Goal: Find specific page/section: Find specific page/section

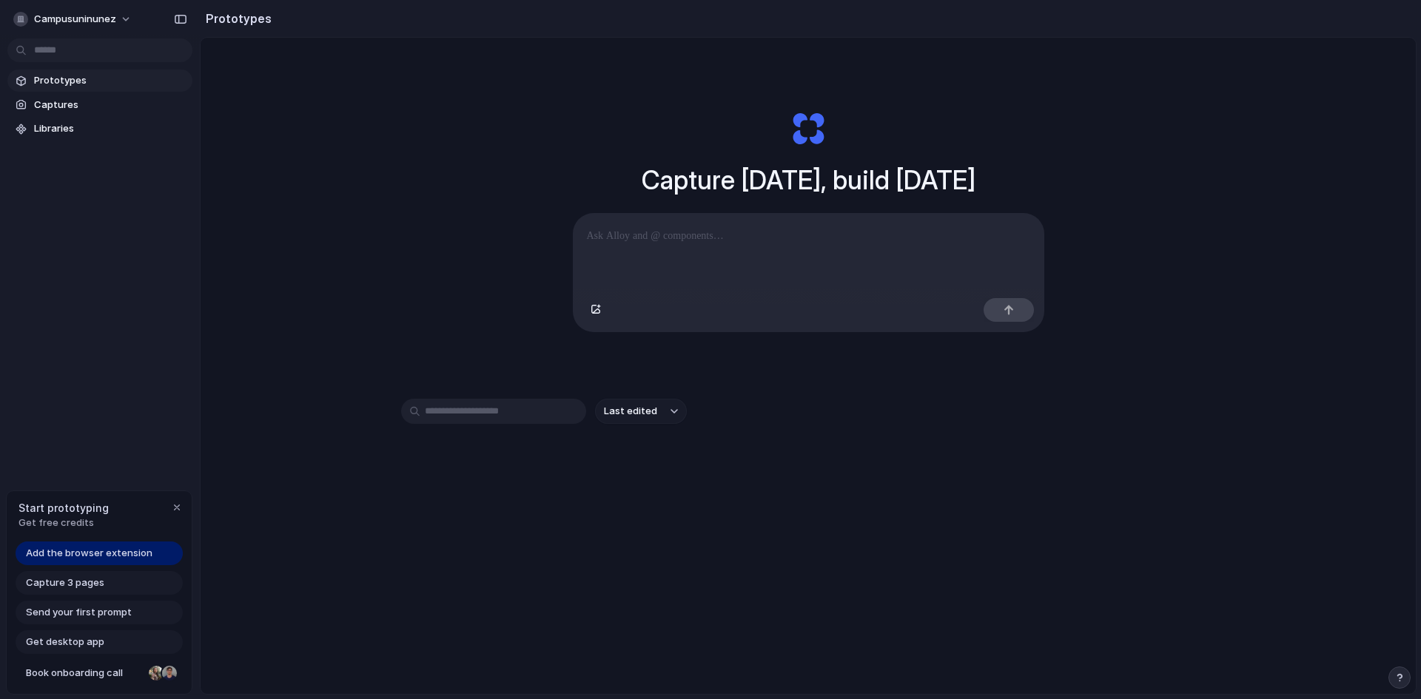
click at [681, 229] on p at bounding box center [808, 236] width 443 height 18
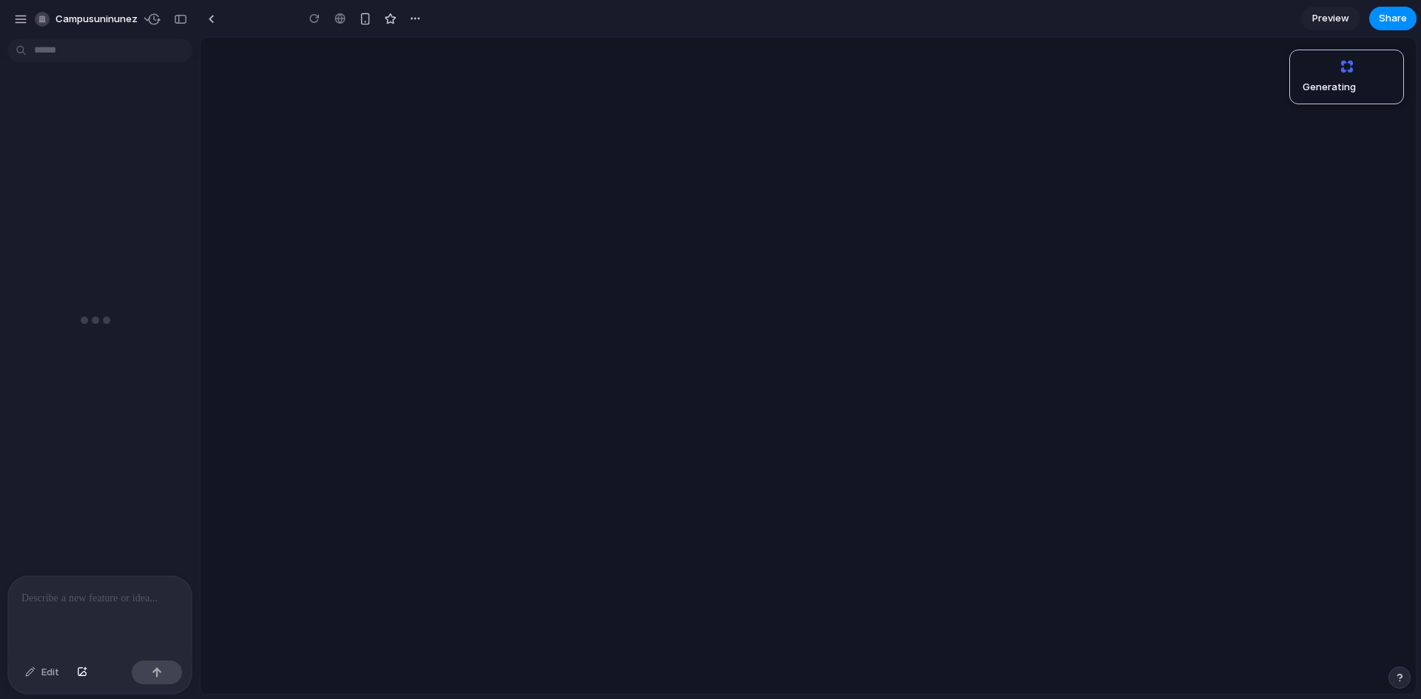
type input "**********"
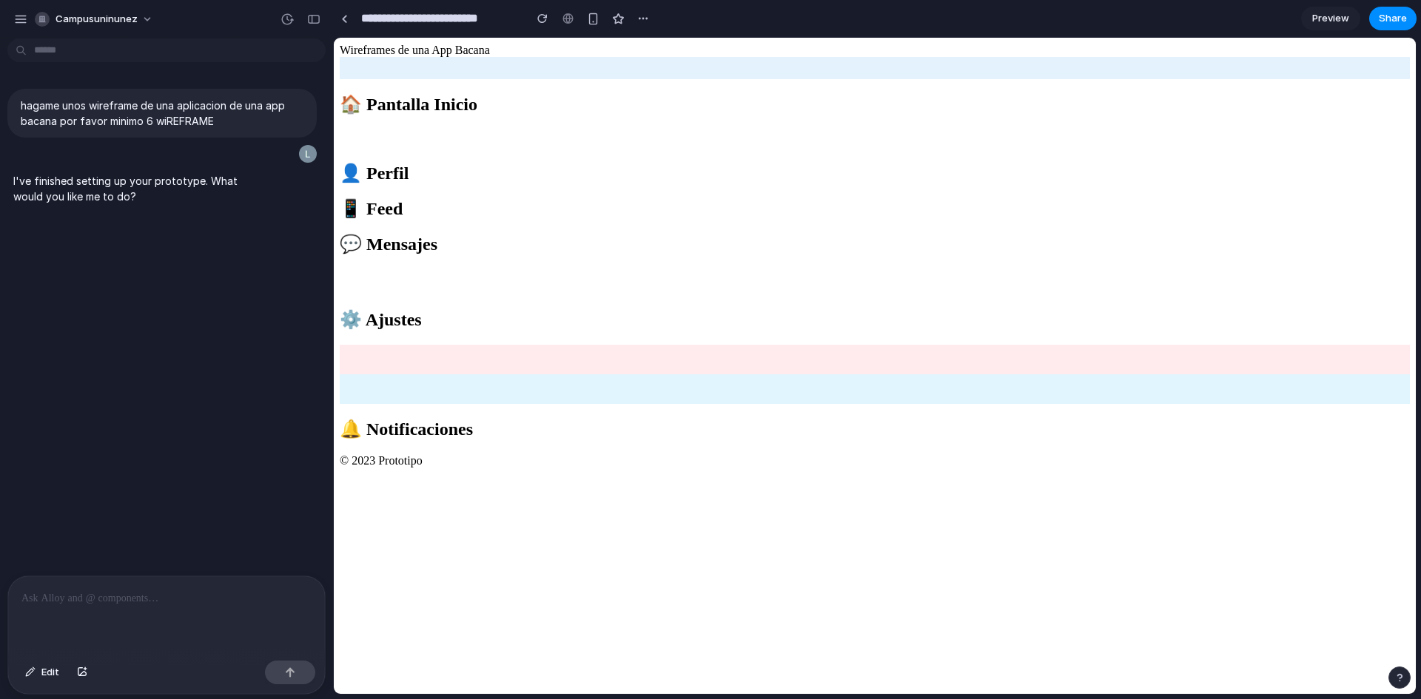
click at [471, 57] on div at bounding box center [875, 57] width 1070 height 0
drag, startPoint x: 485, startPoint y: 326, endPoint x: 485, endPoint y: 334, distance: 8.1
click at [485, 79] on div at bounding box center [875, 68] width 1070 height 22
click at [505, 115] on h2 "🏠 Pantalla Inicio" at bounding box center [875, 104] width 1070 height 21
drag, startPoint x: 533, startPoint y: 272, endPoint x: 266, endPoint y: 124, distance: 304.7
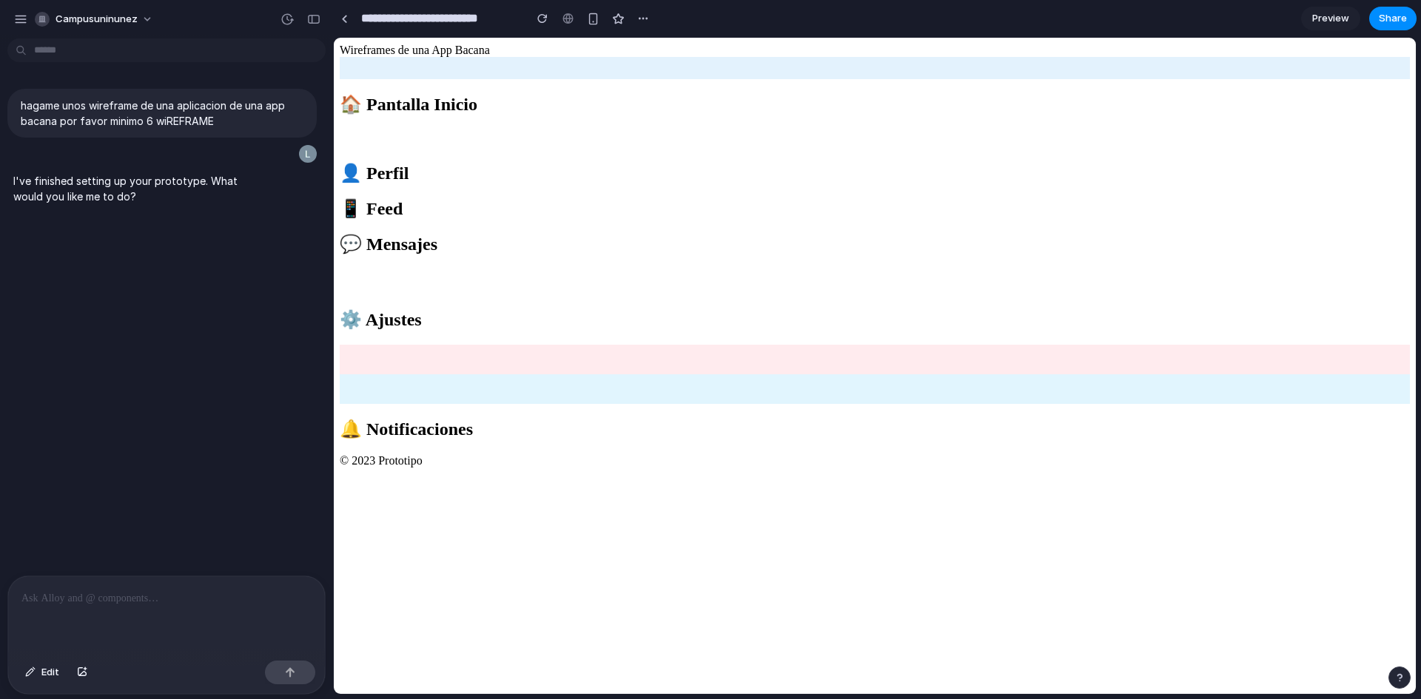
click at [334, 124] on html "Wireframes de una App Bacana 🏠 Pantalla Inicio 👤 Perfil 📱 Feed 💬 Mensajes ⚙️ Aj…" at bounding box center [875, 256] width 1082 height 436
drag, startPoint x: 457, startPoint y: 111, endPoint x: 474, endPoint y: 119, distance: 18.9
click at [458, 79] on div at bounding box center [875, 68] width 1070 height 22
click at [480, 79] on div at bounding box center [875, 68] width 1070 height 22
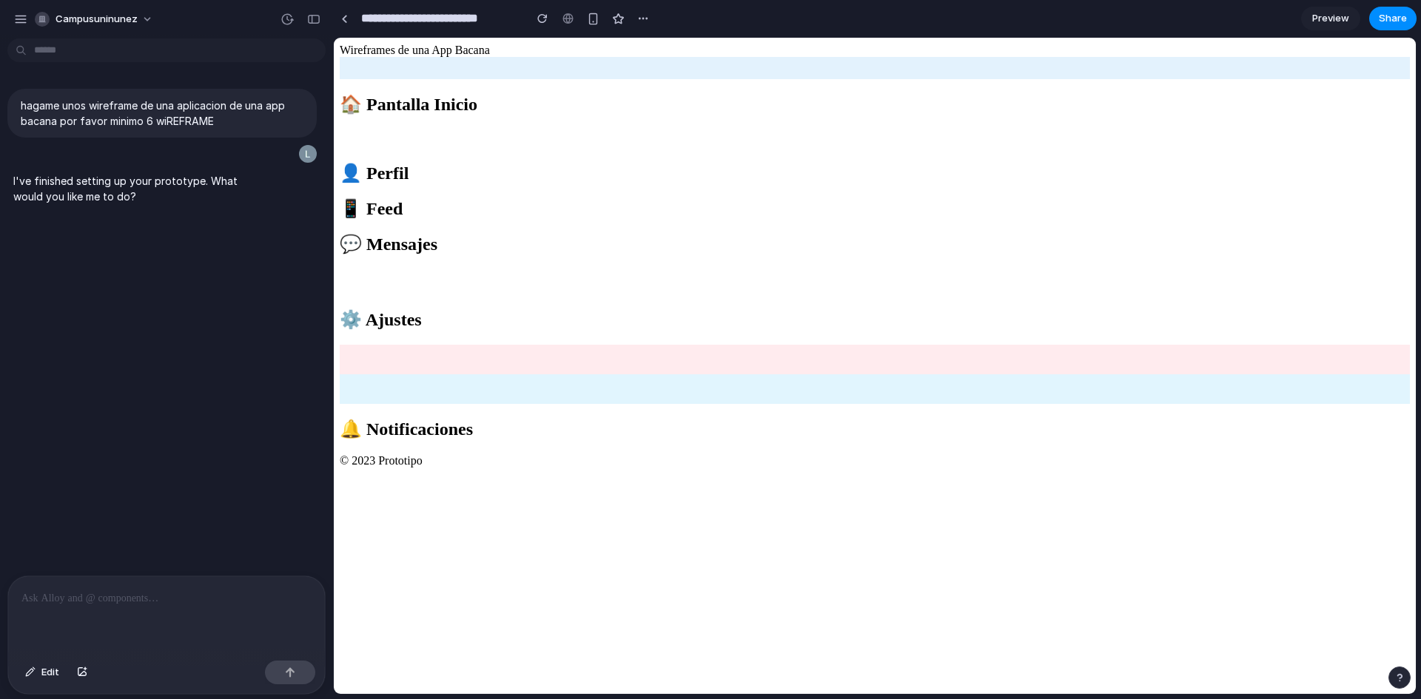
click at [504, 59] on div at bounding box center [875, 68] width 1070 height 22
click at [486, 74] on div at bounding box center [875, 68] width 1070 height 22
click at [487, 57] on div at bounding box center [875, 57] width 1070 height 0
click at [536, 79] on div at bounding box center [875, 68] width 1070 height 22
drag, startPoint x: 672, startPoint y: 259, endPoint x: 681, endPoint y: 252, distance: 11.7
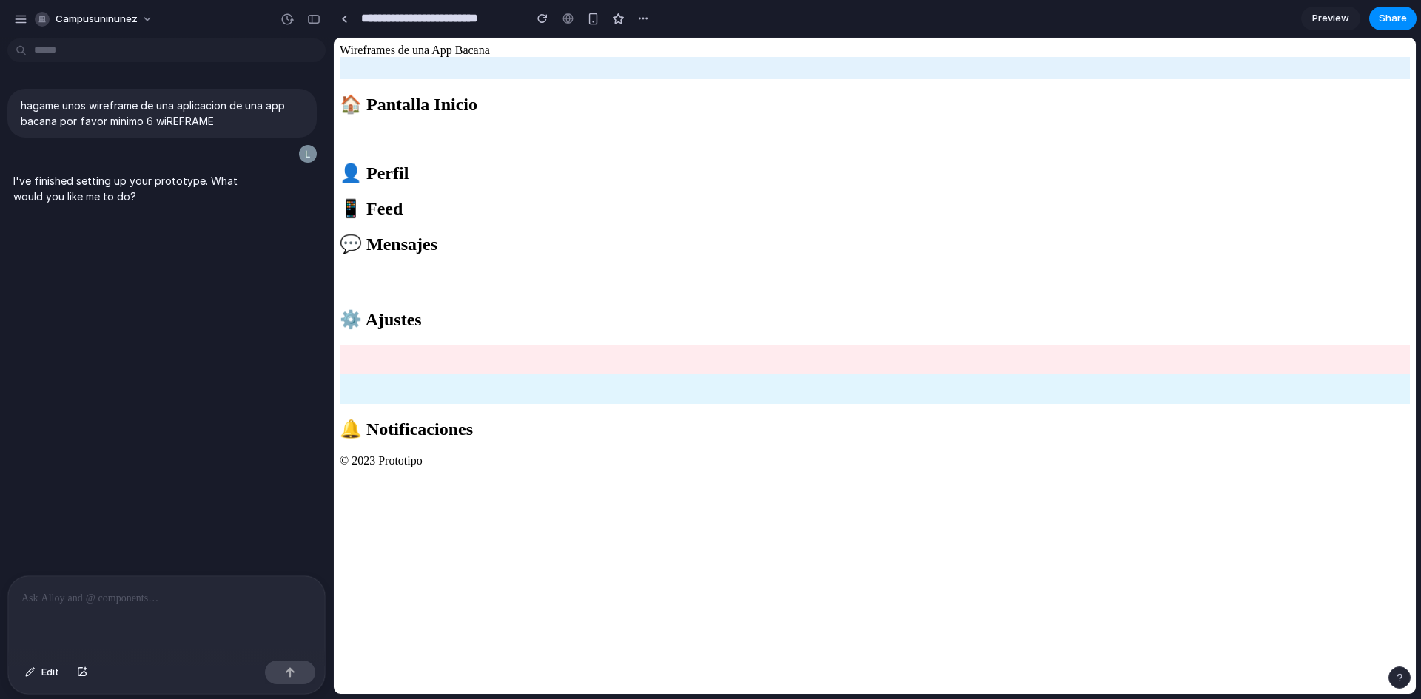
click at [676, 148] on div at bounding box center [875, 138] width 1070 height 18
drag, startPoint x: 743, startPoint y: 223, endPoint x: 940, endPoint y: 212, distance: 197.9
click at [756, 148] on div at bounding box center [875, 138] width 1070 height 18
drag, startPoint x: 940, startPoint y: 212, endPoint x: 996, endPoint y: 214, distance: 55.5
click at [969, 198] on div at bounding box center [875, 198] width 1070 height 0
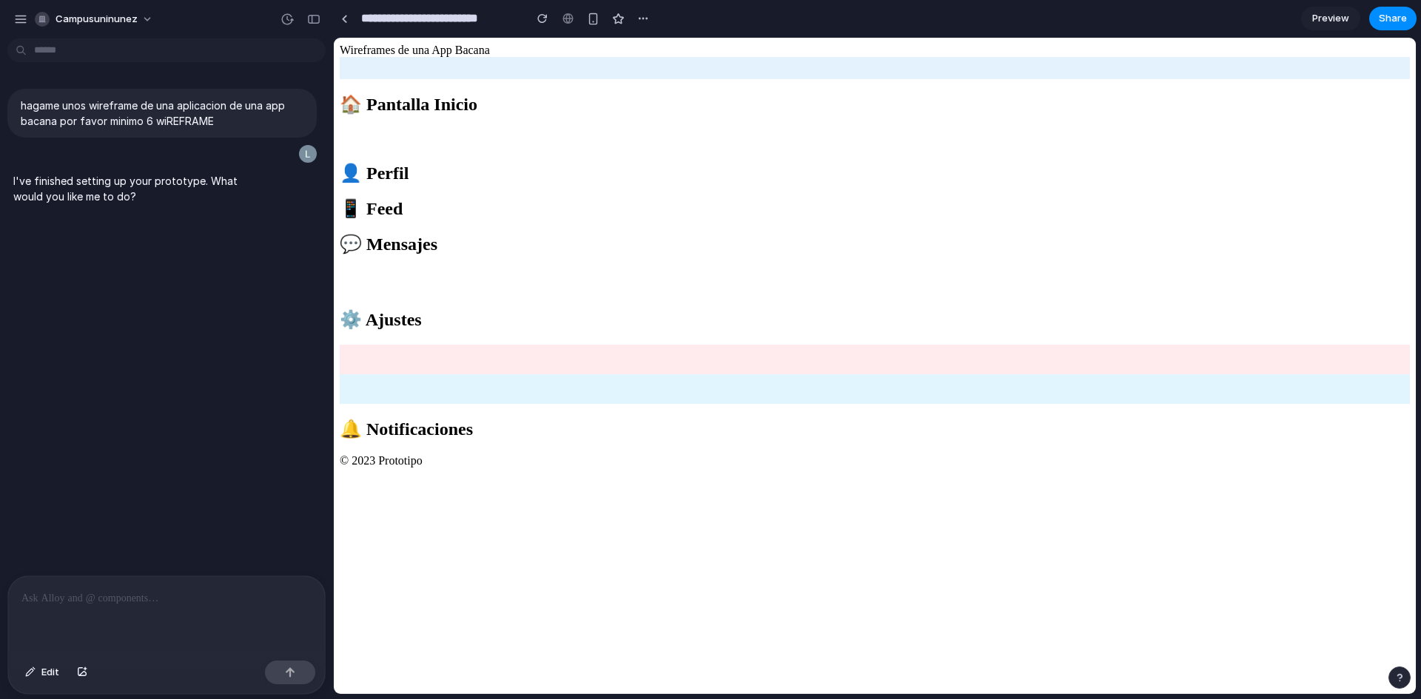
drag, startPoint x: 1043, startPoint y: 219, endPoint x: 1127, endPoint y: 179, distance: 93.3
click at [1054, 198] on div at bounding box center [875, 198] width 1070 height 0
click at [1131, 234] on div at bounding box center [875, 234] width 1070 height 0
click at [1165, 234] on div at bounding box center [875, 234] width 1070 height 0
click at [938, 404] on div at bounding box center [875, 389] width 1070 height 30
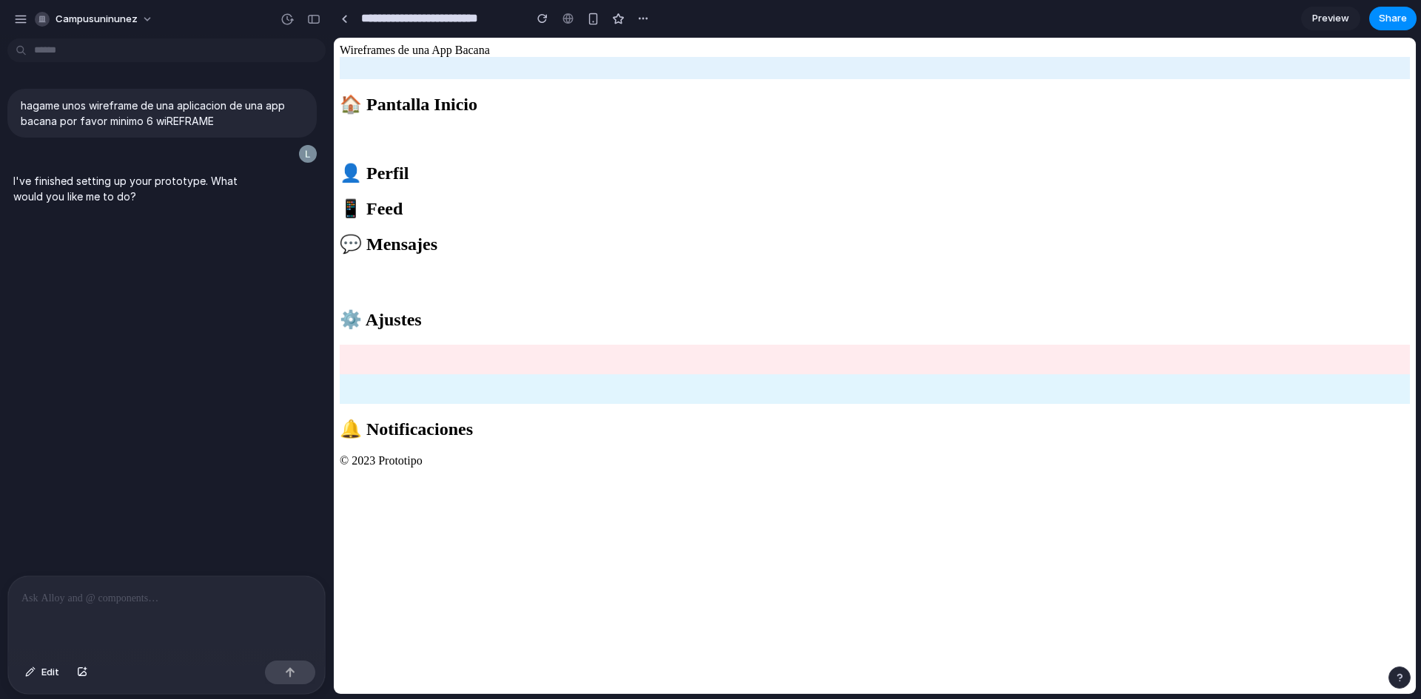
drag, startPoint x: 810, startPoint y: 497, endPoint x: 801, endPoint y: 499, distance: 9.9
click at [801, 294] on div at bounding box center [794, 282] width 909 height 26
drag, startPoint x: 942, startPoint y: 507, endPoint x: 1014, endPoint y: 371, distance: 153.3
click at [943, 404] on div at bounding box center [875, 389] width 1070 height 30
click at [1088, 198] on div at bounding box center [875, 198] width 1070 height 0
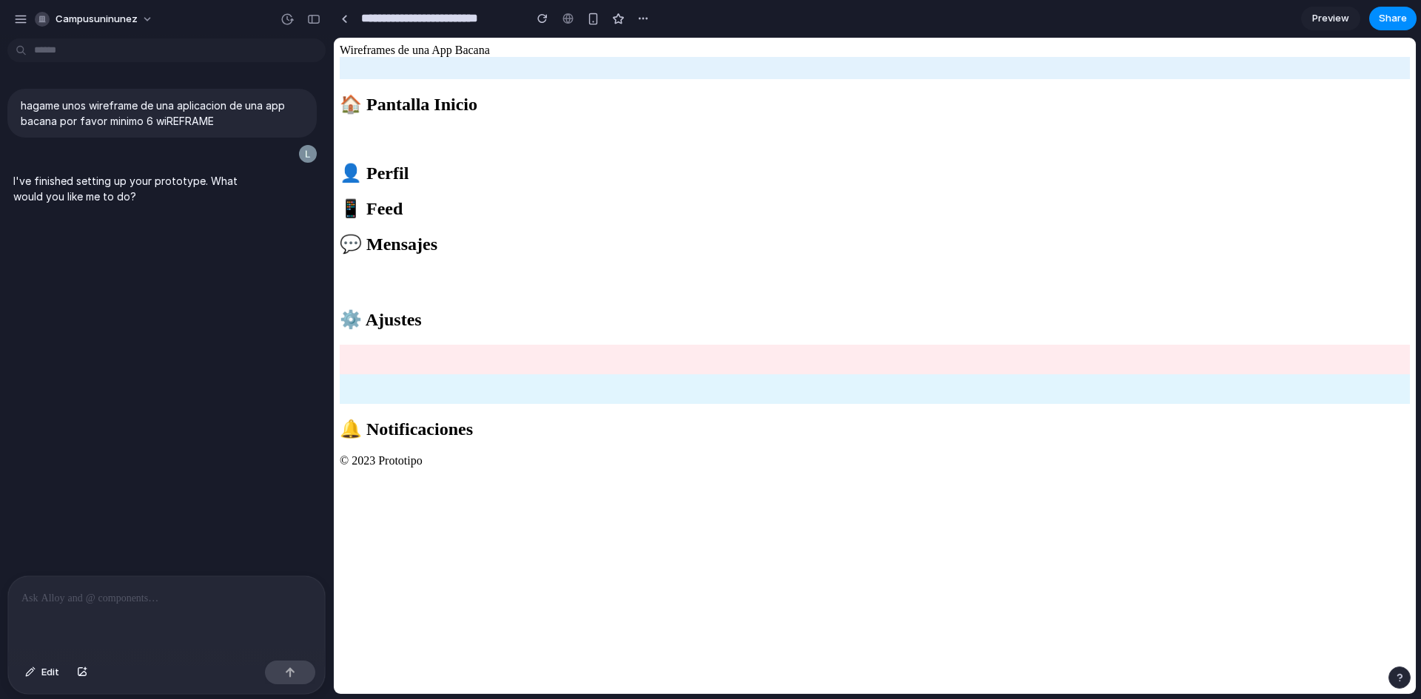
click at [1142, 234] on div at bounding box center [875, 234] width 1070 height 0
click at [1134, 234] on div at bounding box center [875, 234] width 1070 height 0
drag, startPoint x: 840, startPoint y: 193, endPoint x: 631, endPoint y: 200, distance: 208.8
click at [767, 148] on div at bounding box center [875, 138] width 1070 height 18
click at [487, 79] on div at bounding box center [875, 68] width 1070 height 22
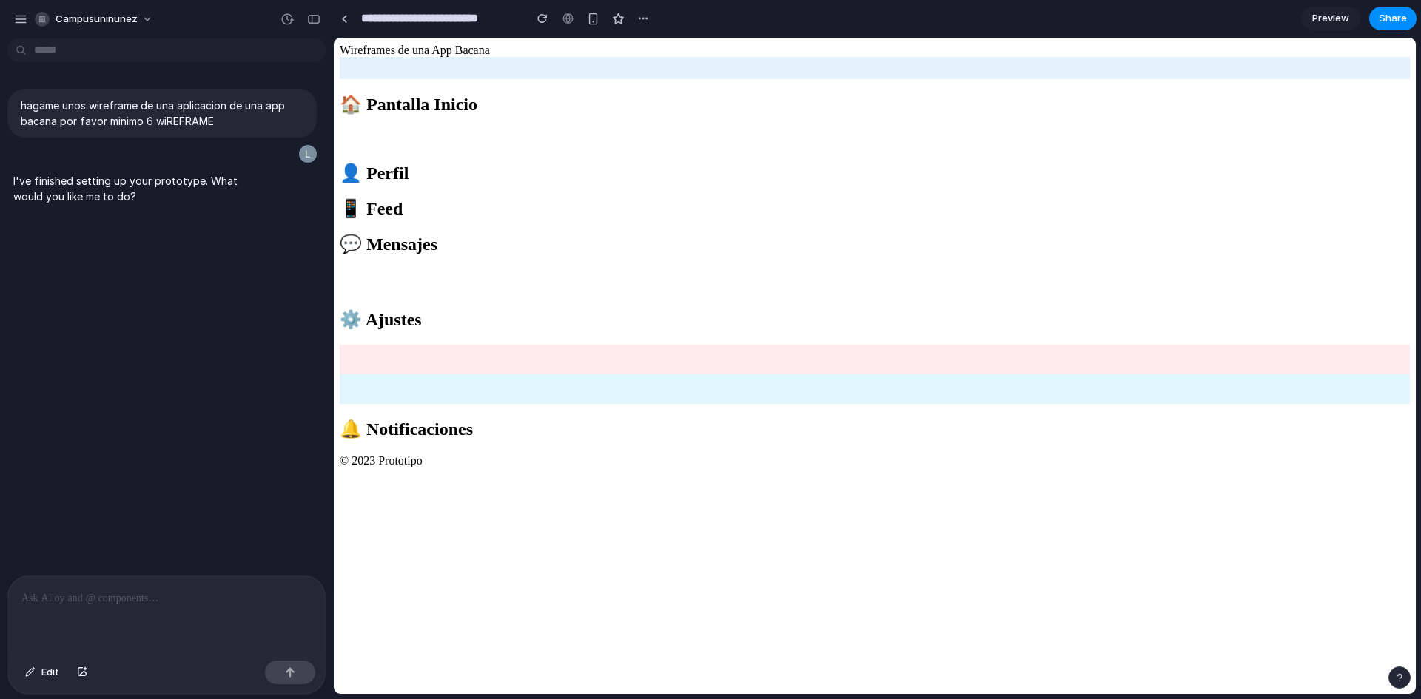
drag, startPoint x: 400, startPoint y: 180, endPoint x: 336, endPoint y: 203, distance: 68.6
click at [357, 198] on main "🏠 Pantalla Inicio 👤 Perfil 📱 Feed 💬 Mensajes ⚙️ Ajustes 🔔 Notificaciones" at bounding box center [875, 248] width 1070 height 383
click at [203, 606] on div at bounding box center [166, 615] width 317 height 78
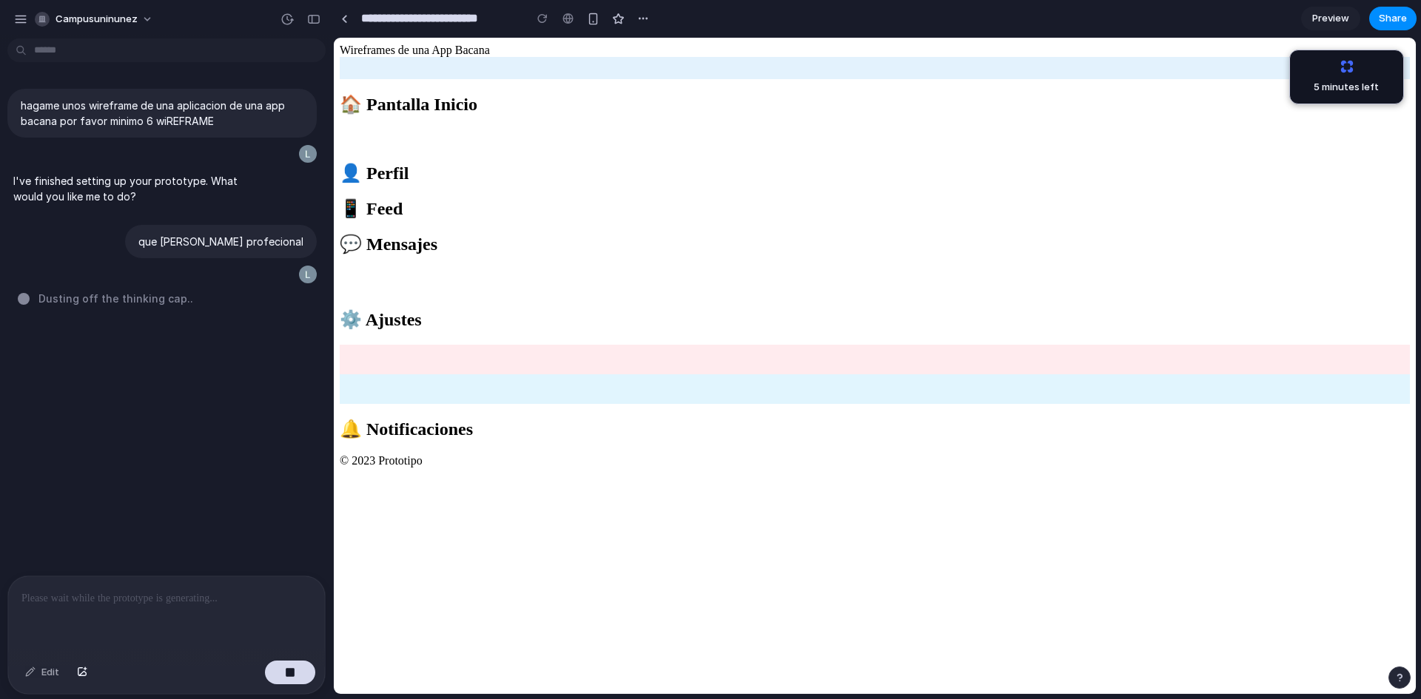
click at [1286, 234] on div at bounding box center [875, 234] width 1070 height 0
drag, startPoint x: 1000, startPoint y: 246, endPoint x: 918, endPoint y: 303, distance: 100.6
click at [924, 219] on section "📱 Feed" at bounding box center [875, 208] width 1070 height 21
click at [987, 404] on div at bounding box center [875, 374] width 1070 height 59
drag, startPoint x: 614, startPoint y: 371, endPoint x: 413, endPoint y: 403, distance: 203.9
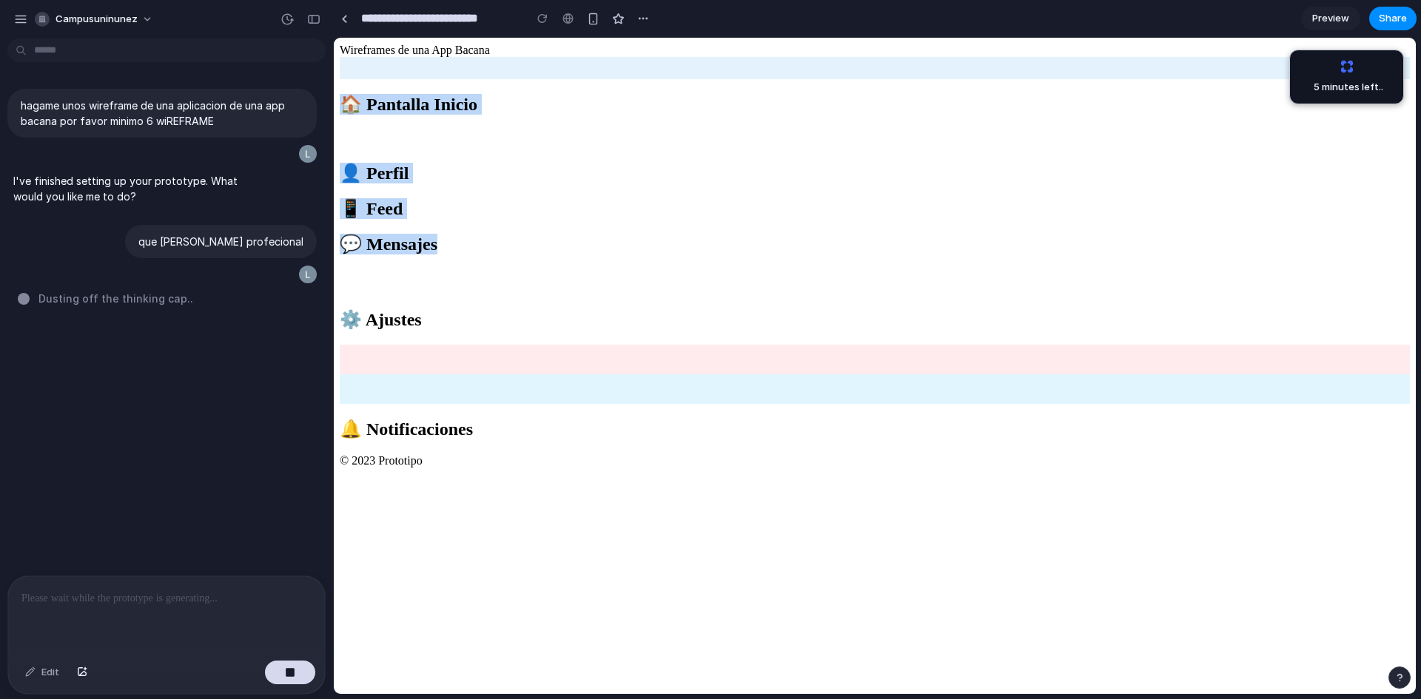
click at [334, 297] on html "Wireframes de una App Bacana 🏠 Pantalla Inicio 👤 Perfil 📱 Feed 💬 Mensajes ⚙️ Aj…" at bounding box center [875, 256] width 1082 height 436
drag, startPoint x: 767, startPoint y: 519, endPoint x: 82, endPoint y: 116, distance: 794.7
click at [334, 116] on html "Wireframes de una App Bacana 🏠 Pantalla Inicio 👤 Perfil 📱 Feed 💬 Mensajes ⚙️ Aj…" at bounding box center [875, 256] width 1082 height 436
drag, startPoint x: 1420, startPoint y: 510, endPoint x: 160, endPoint y: 191, distance: 1299.8
click at [0, 0] on html "**********" at bounding box center [710, 349] width 1421 height 699
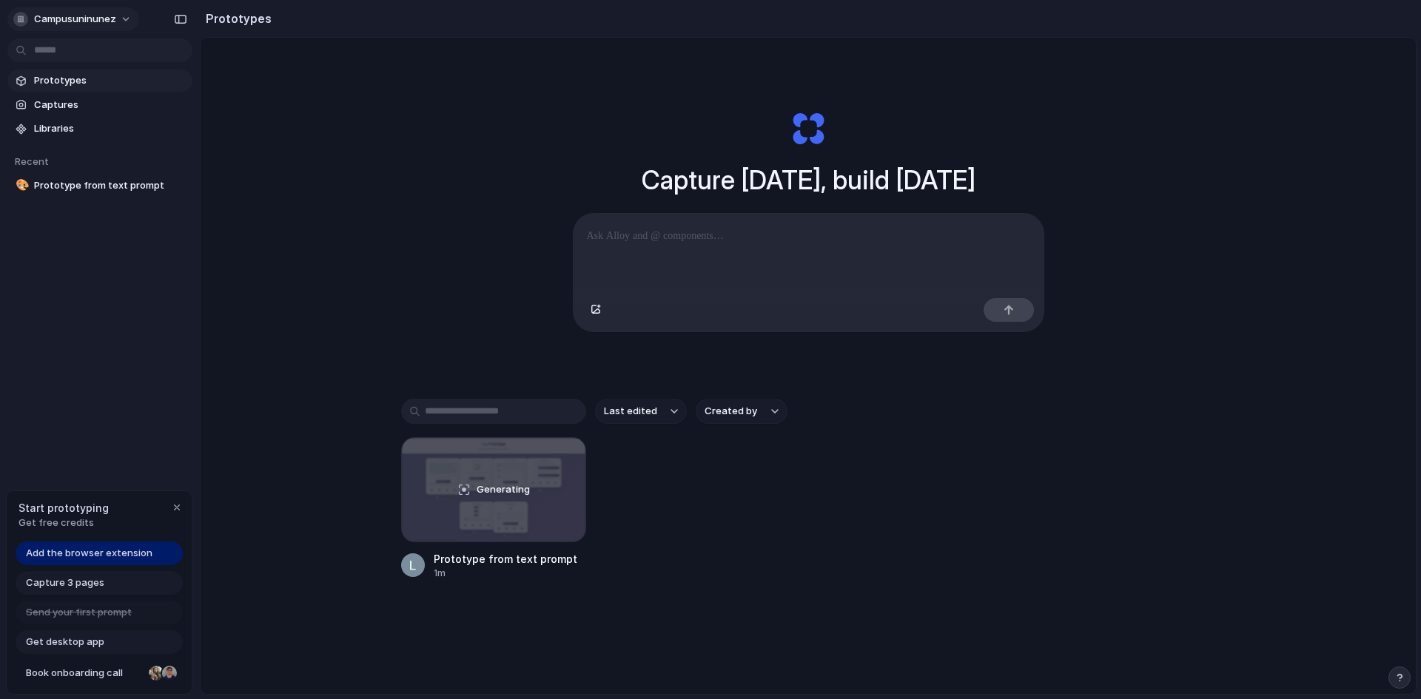
click at [96, 25] on span "campusuninunez" at bounding box center [75, 19] width 82 height 15
